Goal: Information Seeking & Learning: Learn about a topic

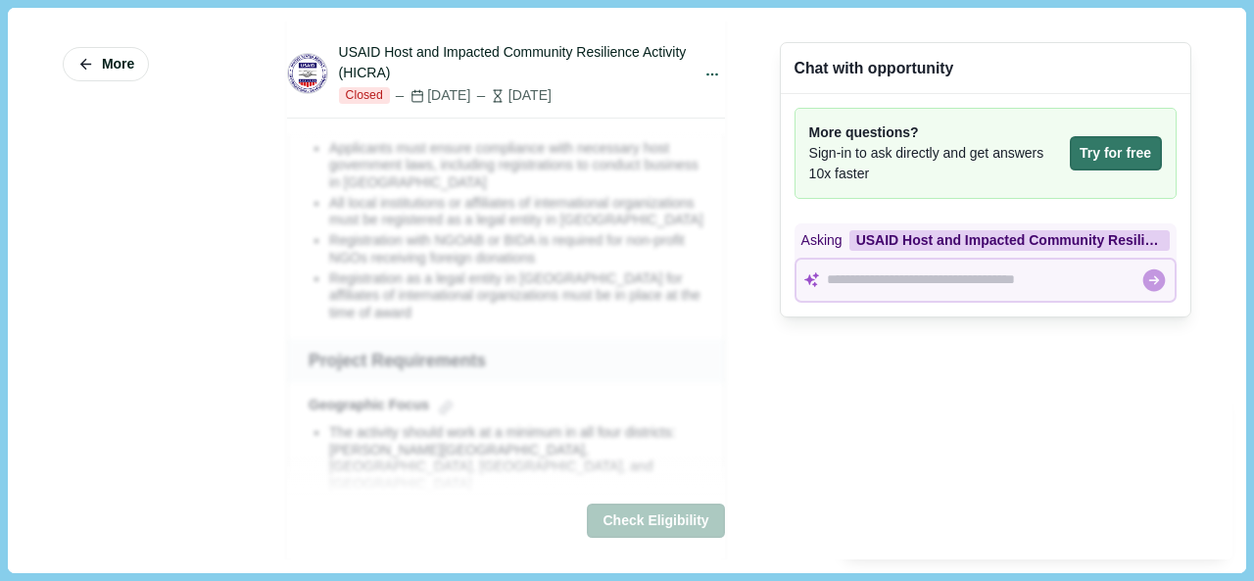
scroll to position [1469, 0]
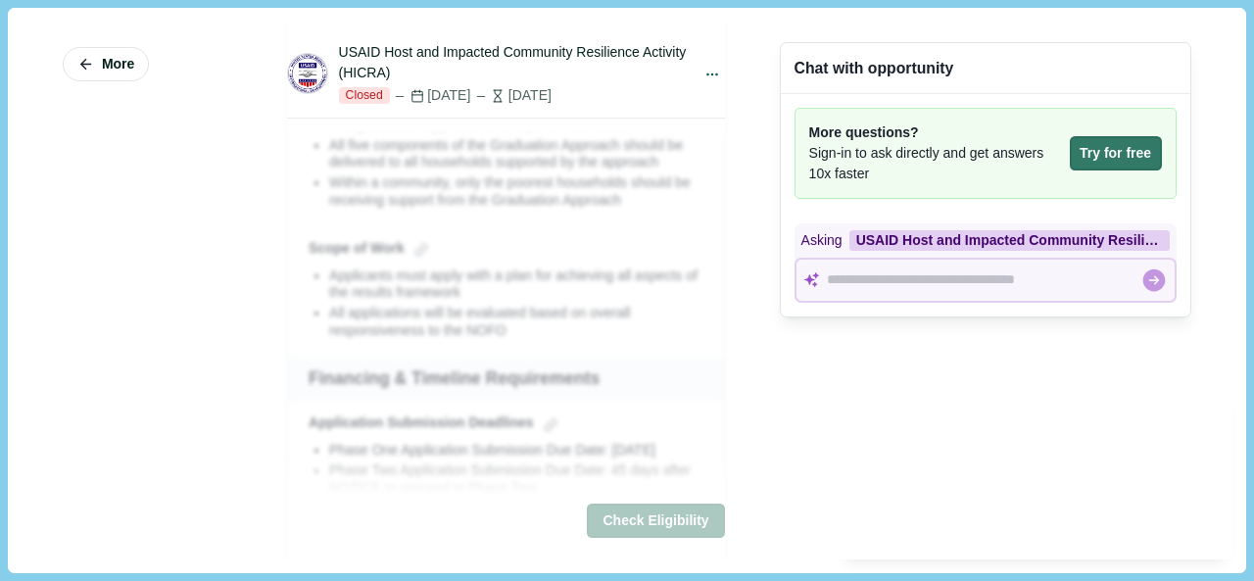
click at [723, 170] on div "More USAID Host and Impacted Community Resilience Activity (HICRA) Closed [DATE…" at bounding box center [627, 290] width 1210 height 537
